Goal: Navigation & Orientation: Find specific page/section

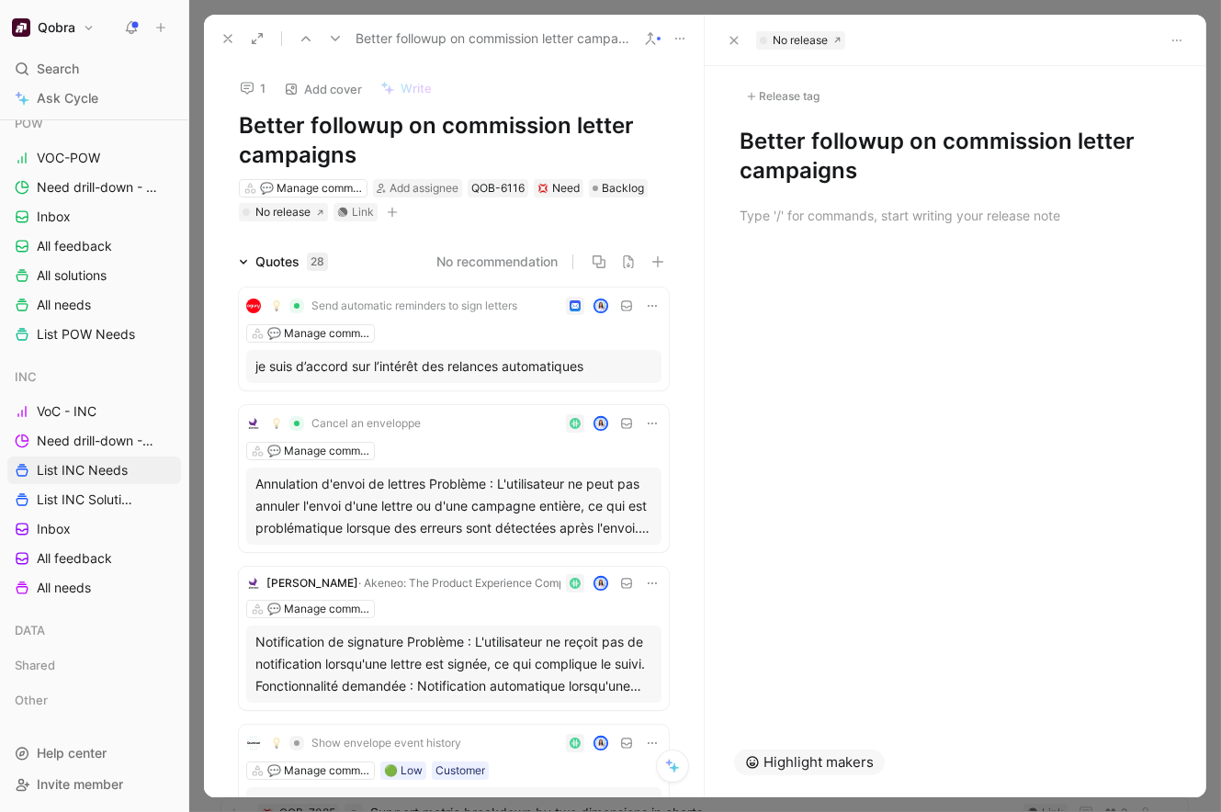
click at [225, 32] on icon at bounding box center [227, 38] width 15 height 15
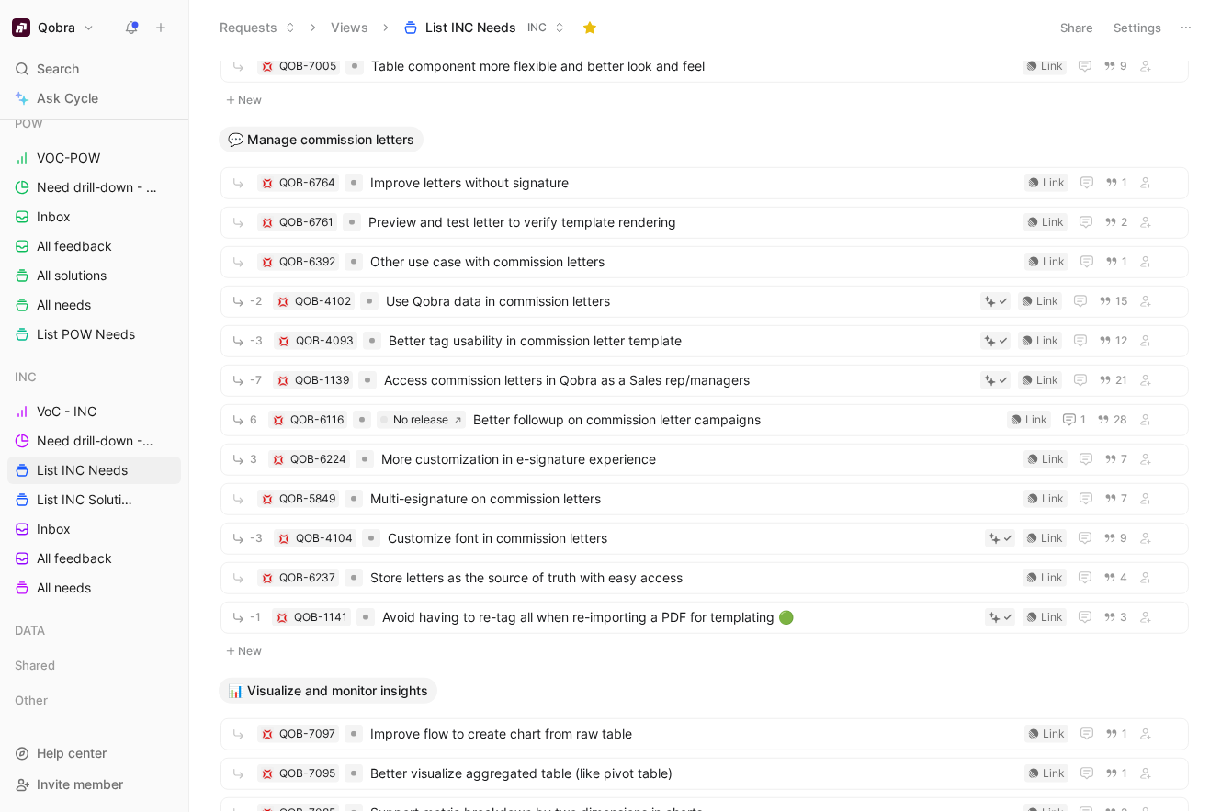
click at [186, 20] on icon at bounding box center [187, 27] width 15 height 15
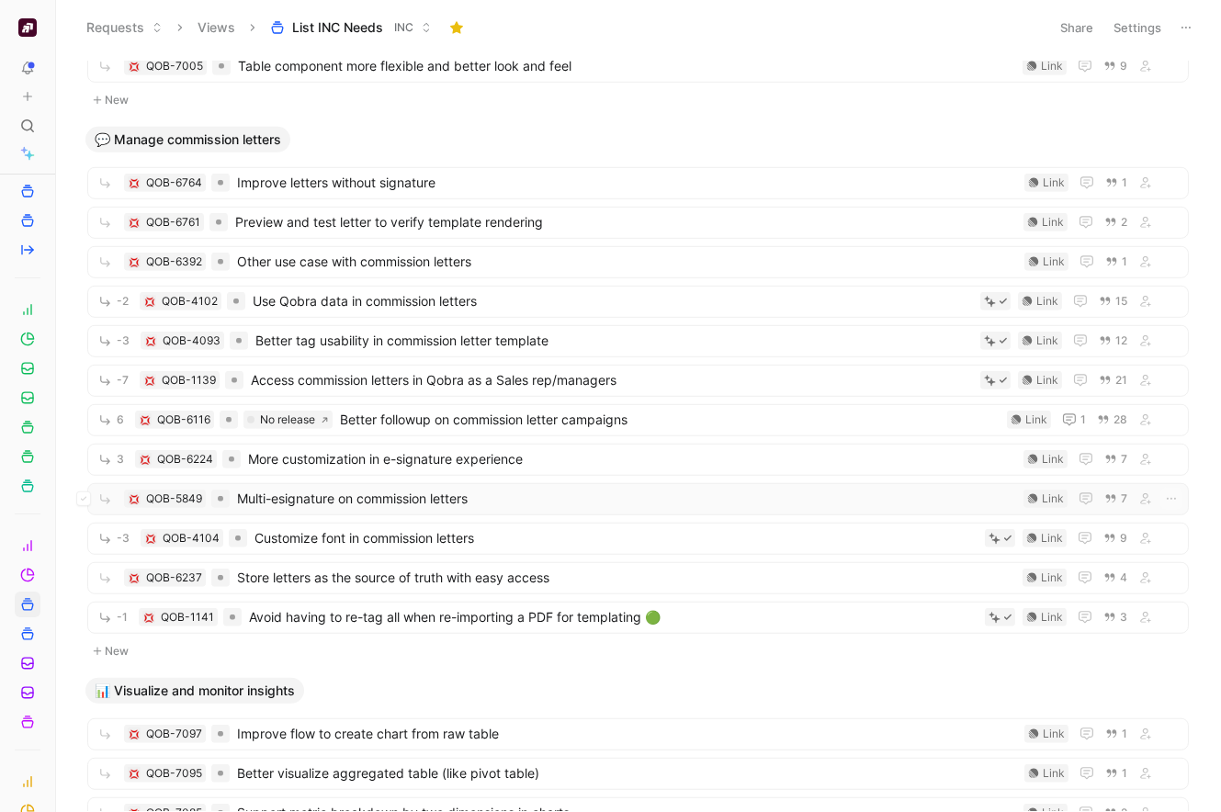
click at [414, 502] on span "Multi-esignature on commission letters" at bounding box center [626, 499] width 779 height 22
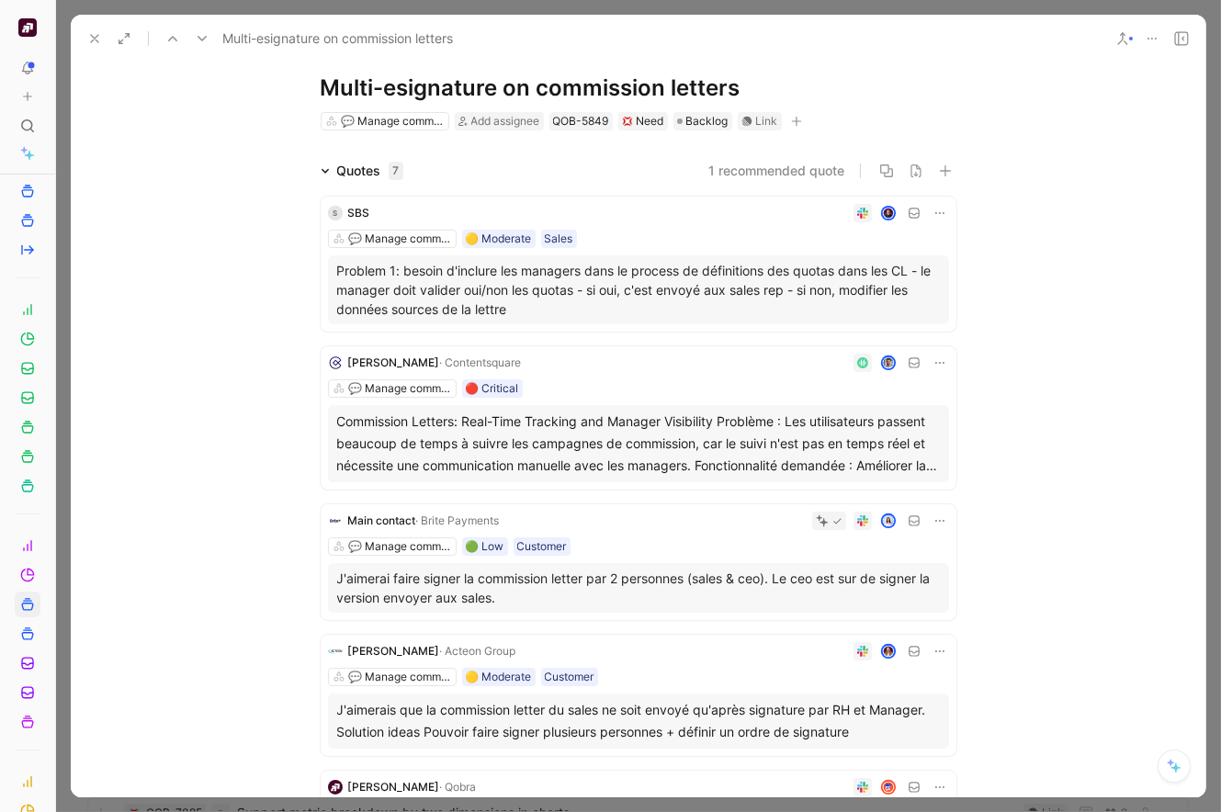
scroll to position [35, 0]
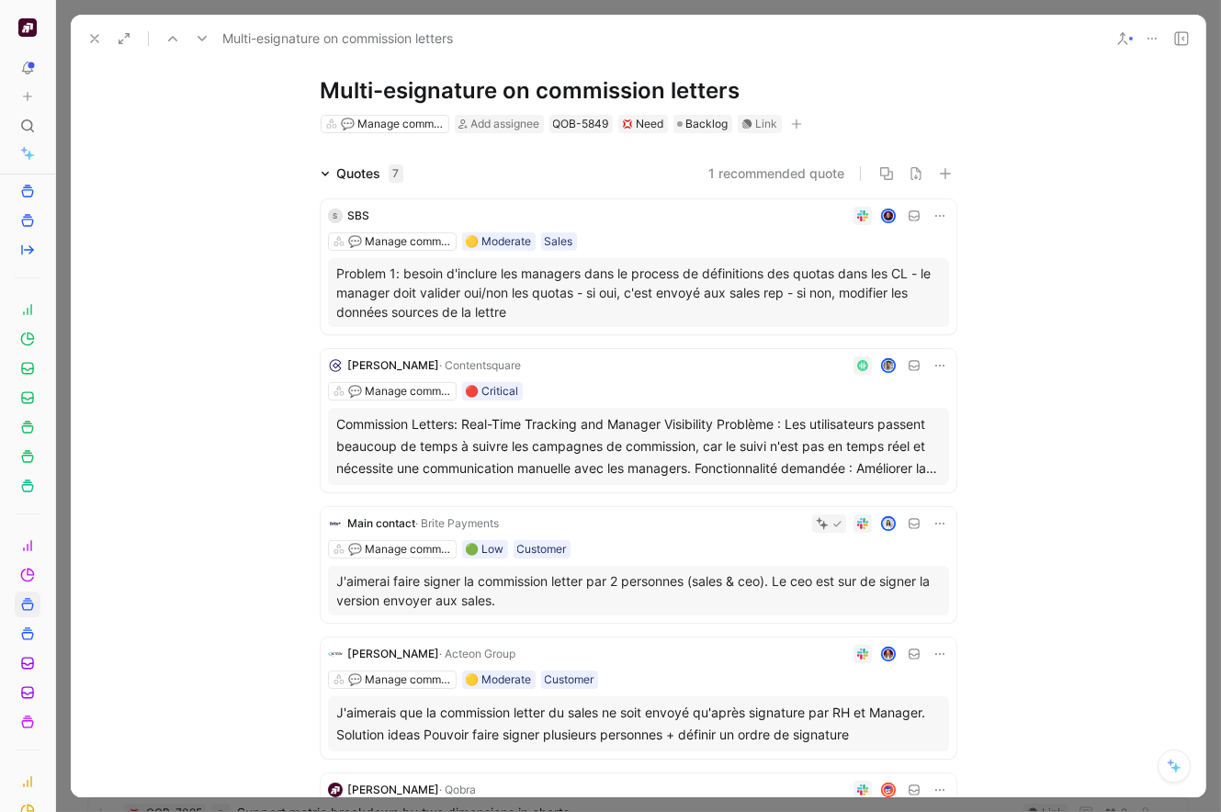
click at [90, 42] on icon at bounding box center [94, 38] width 15 height 15
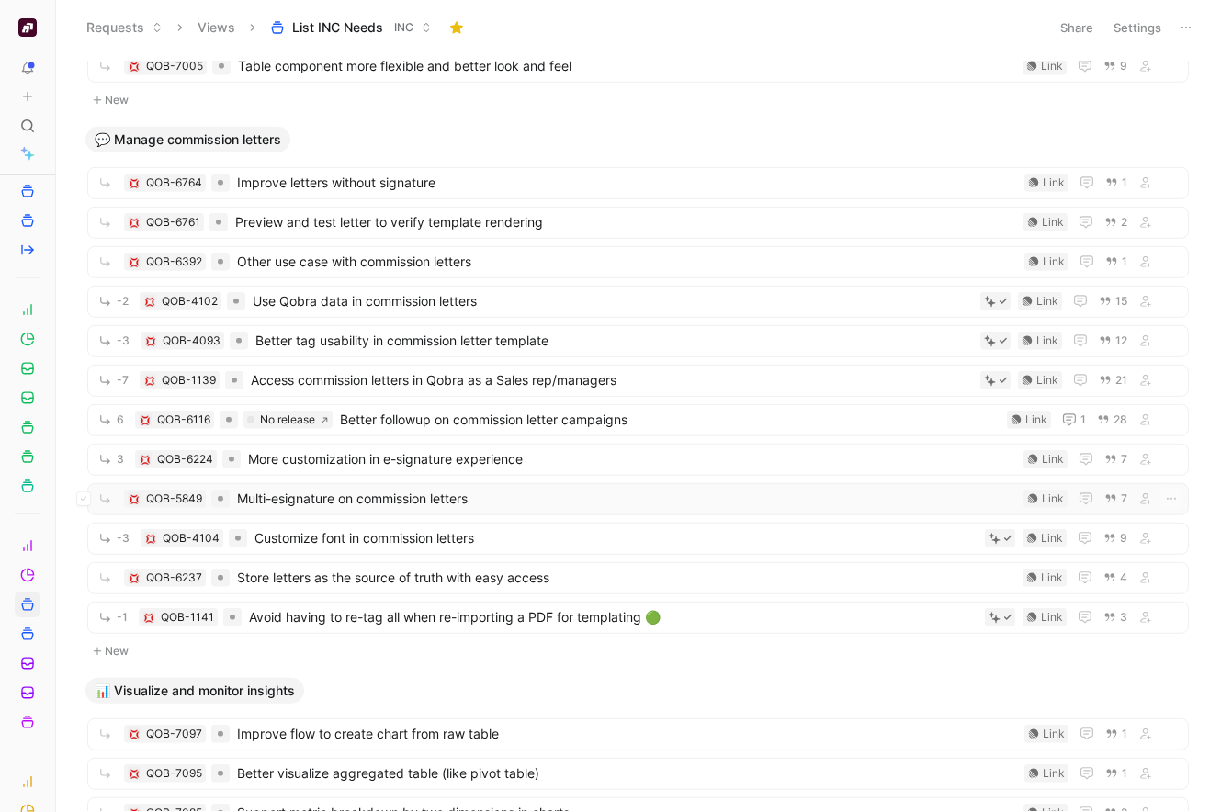
click at [416, 499] on span "Multi-esignature on commission letters" at bounding box center [626, 499] width 779 height 22
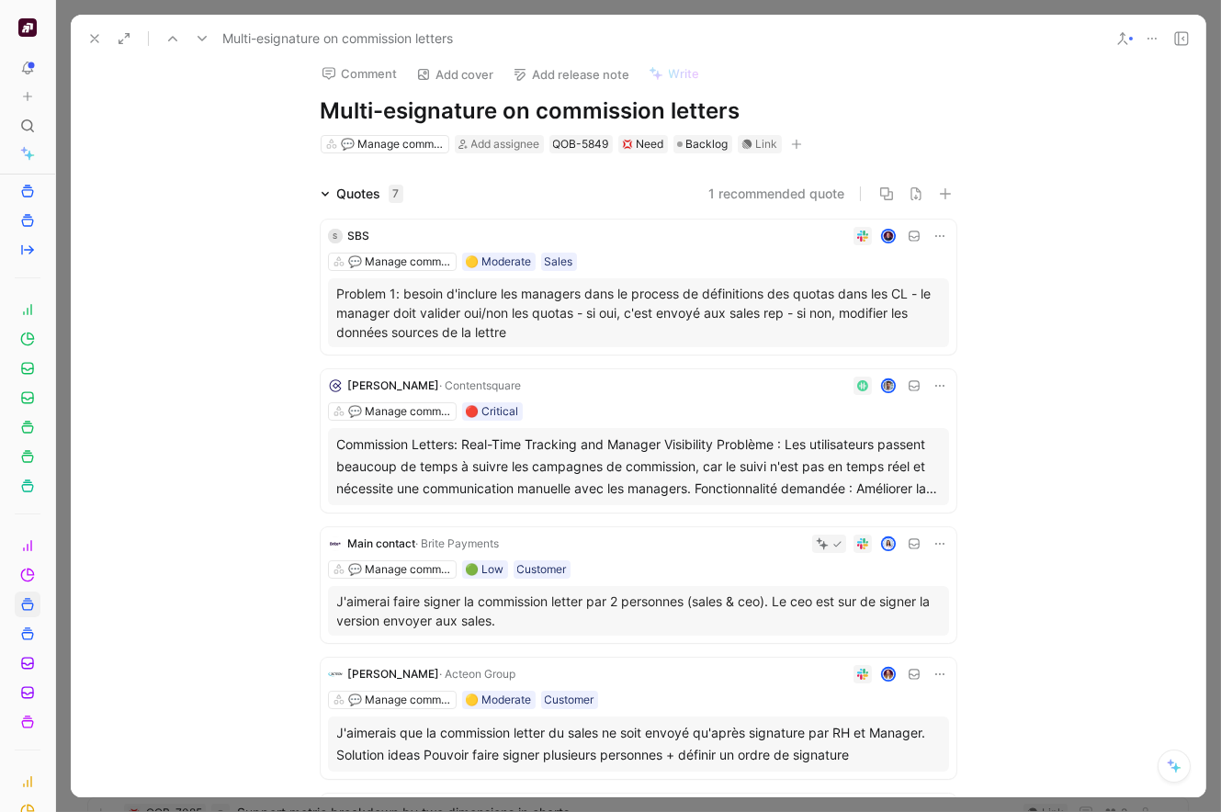
scroll to position [15, 0]
